Goal: Information Seeking & Learning: Learn about a topic

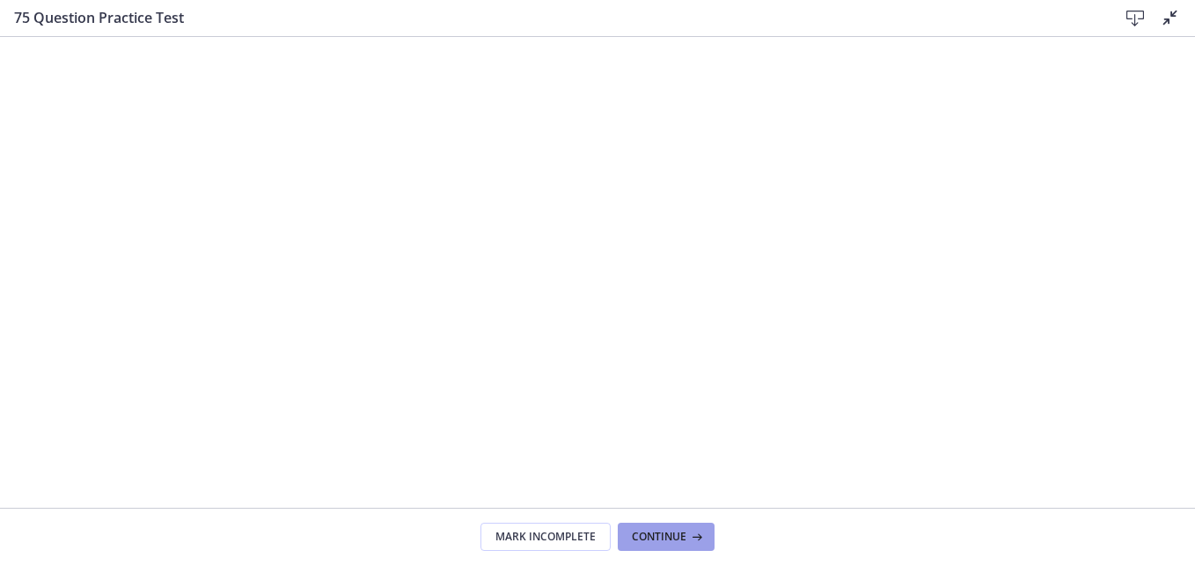
click at [685, 545] on button "Continue" at bounding box center [666, 537] width 97 height 28
click at [681, 538] on span "Continue" at bounding box center [659, 537] width 55 height 14
